Goal: Task Accomplishment & Management: Manage account settings

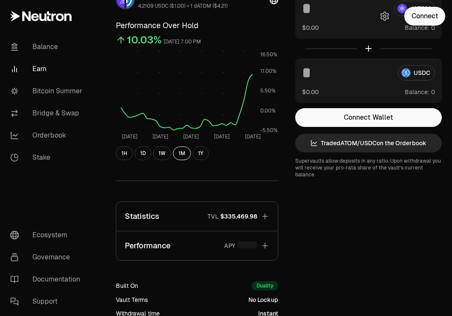
scroll to position [68, 0]
click at [269, 207] on button "Statistics TVL $335,469.98" at bounding box center [197, 216] width 162 height 29
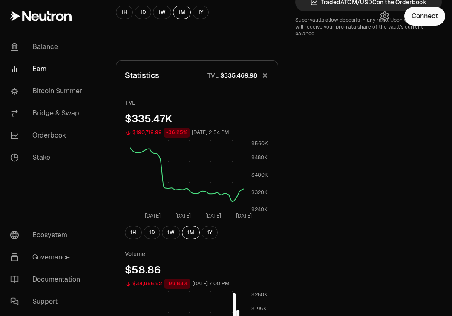
scroll to position [0, 0]
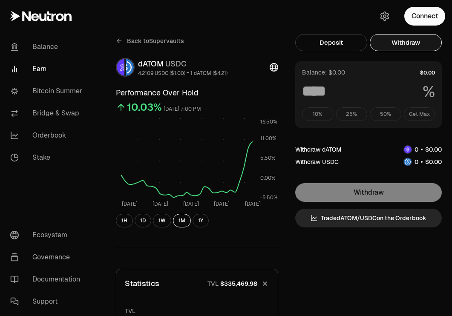
click at [411, 42] on button "Withdraw" at bounding box center [406, 42] width 72 height 17
click at [417, 114] on div "10% 25% 50% Get Max" at bounding box center [368, 114] width 133 height 14
click at [436, 13] on button "Connect" at bounding box center [425, 16] width 41 height 19
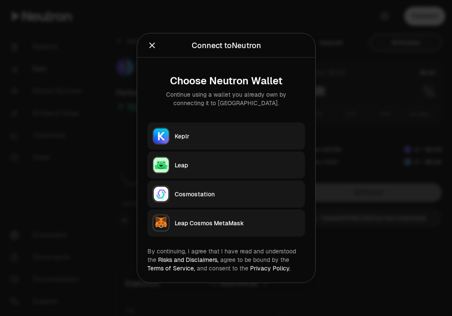
click at [191, 138] on div "Keplr" at bounding box center [237, 136] width 125 height 9
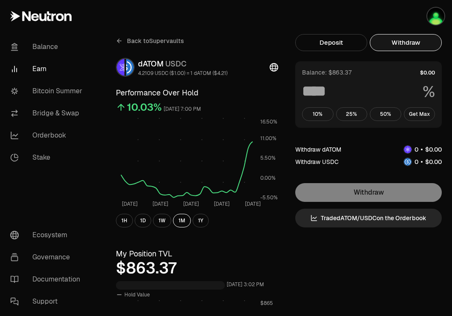
click at [415, 50] on button "Withdraw" at bounding box center [406, 42] width 72 height 17
click at [415, 113] on button "Get Max" at bounding box center [420, 114] width 32 height 14
type input "***"
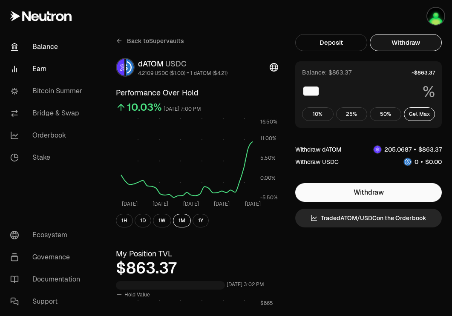
click at [46, 43] on link "Balance" at bounding box center [47, 47] width 89 height 22
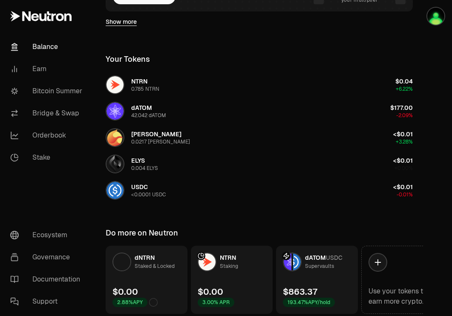
scroll to position [258, 0]
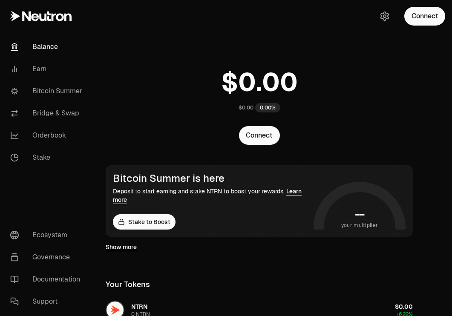
scroll to position [258, 0]
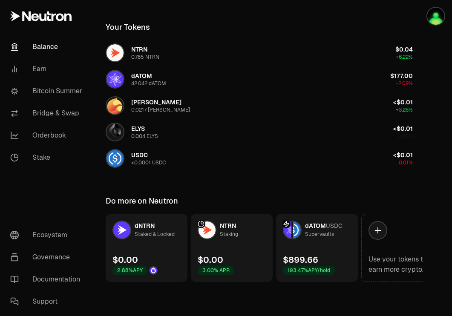
click at [291, 247] on link "dATOM USDC Supervaults $899.66 193.47% APY/hold" at bounding box center [317, 248] width 82 height 68
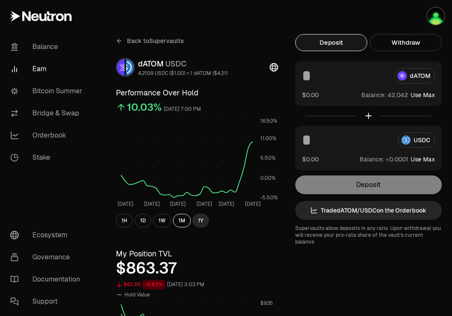
click at [197, 217] on button "1Y" at bounding box center [201, 221] width 16 height 14
